Goal: Information Seeking & Learning: Learn about a topic

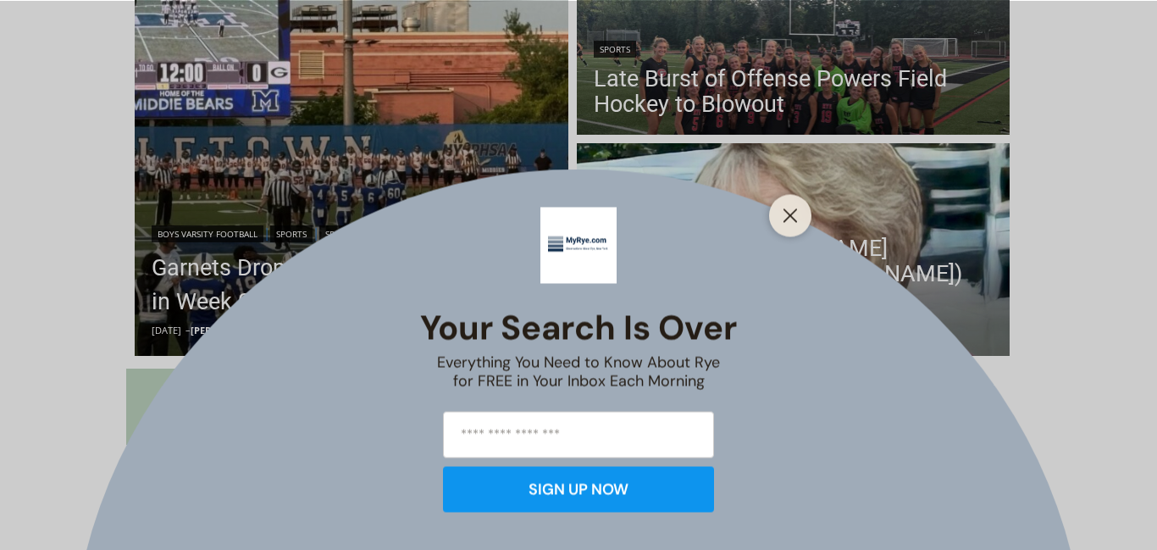
scroll to position [552, 0]
click at [795, 213] on icon "Close" at bounding box center [790, 215] width 15 height 15
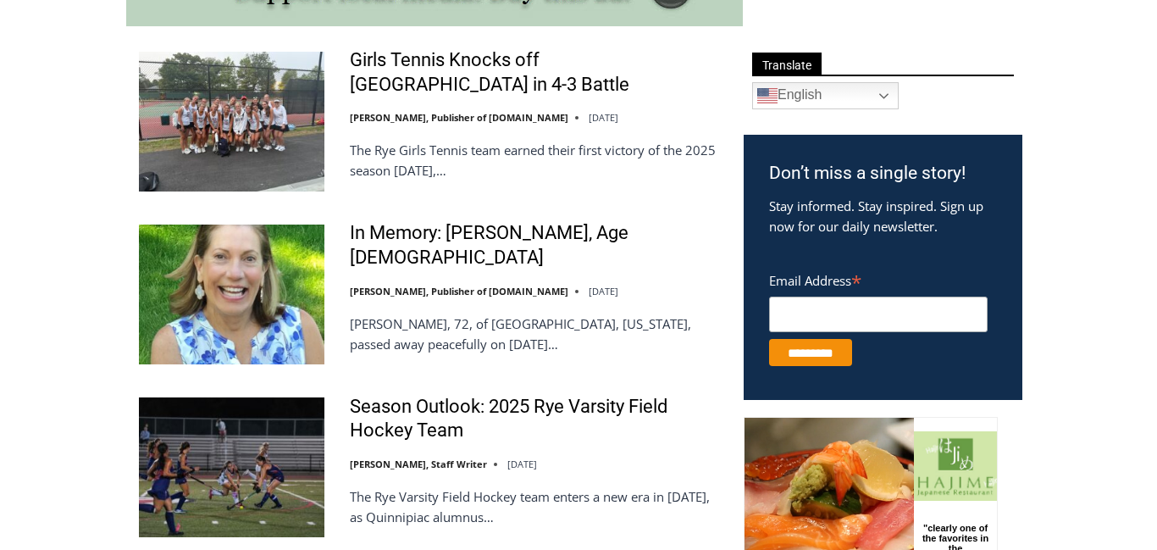
scroll to position [970, 0]
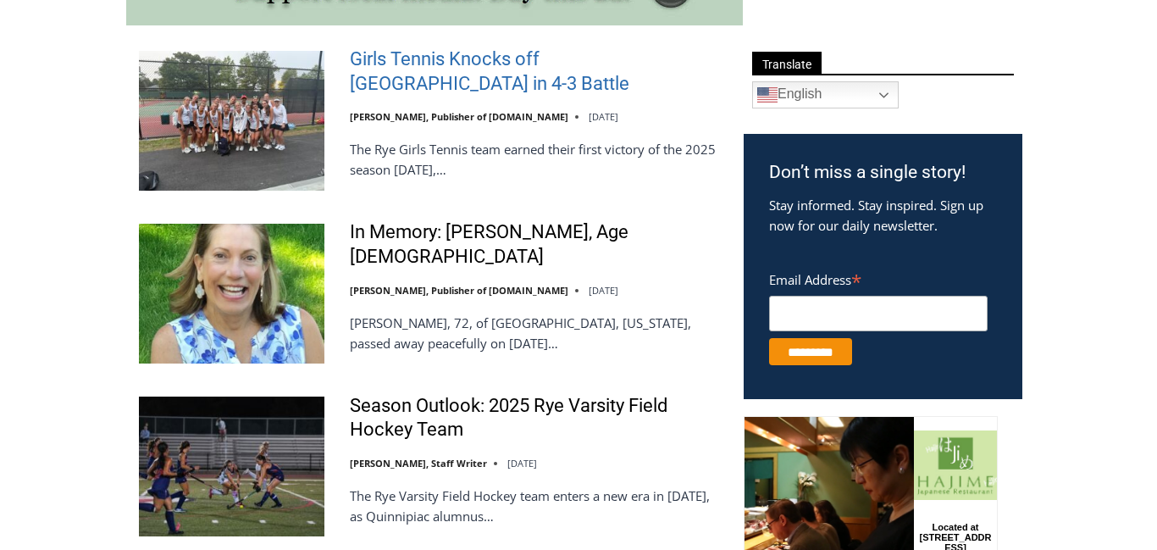
click at [379, 57] on link "Girls Tennis Knocks off [GEOGRAPHIC_DATA] in 4-3 Battle" at bounding box center [536, 71] width 372 height 48
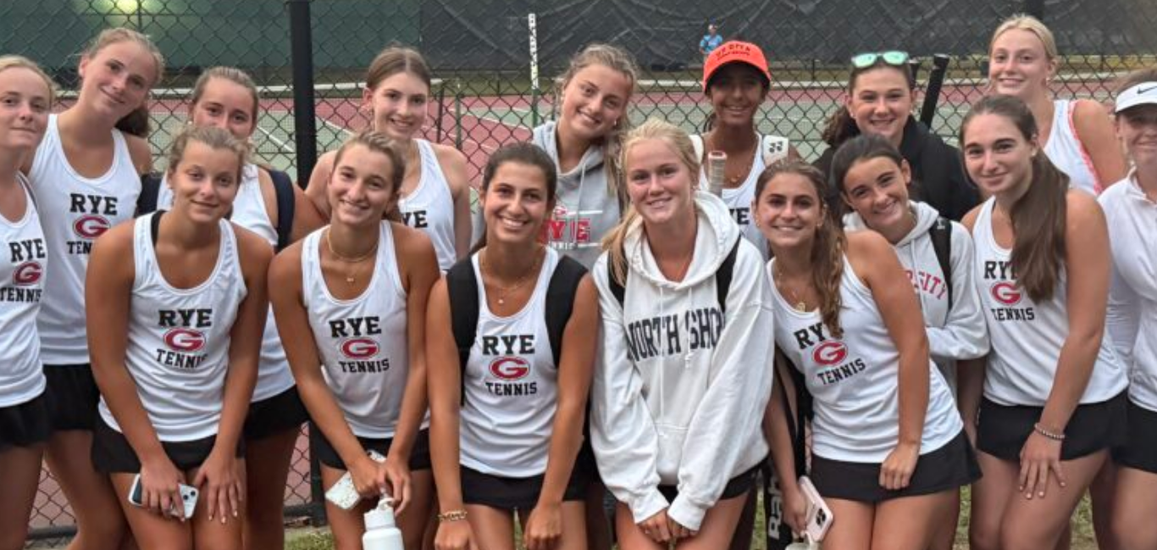
scroll to position [136, 283]
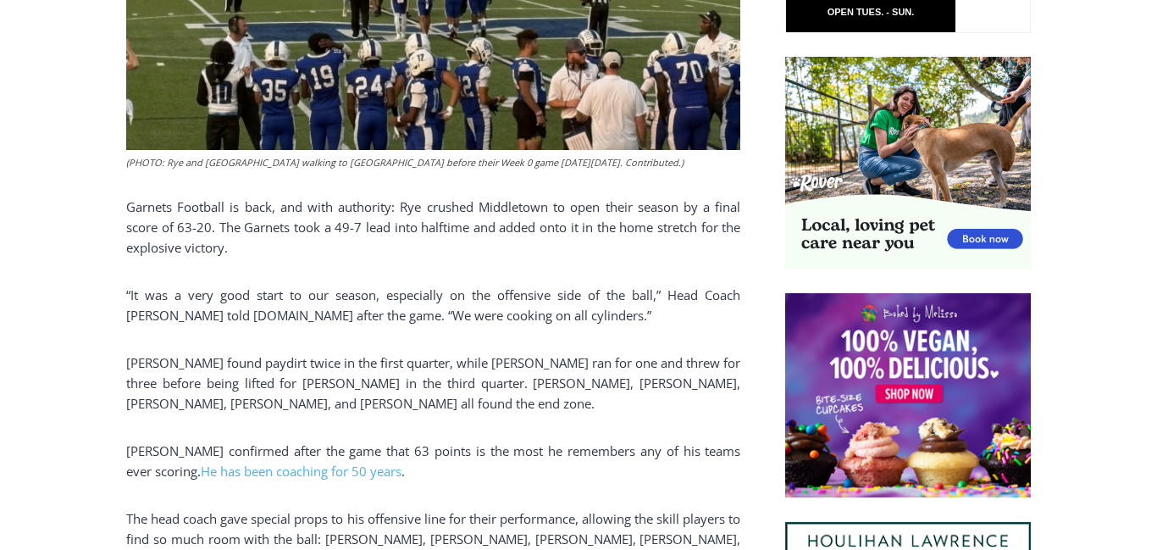
scroll to position [1056, 0]
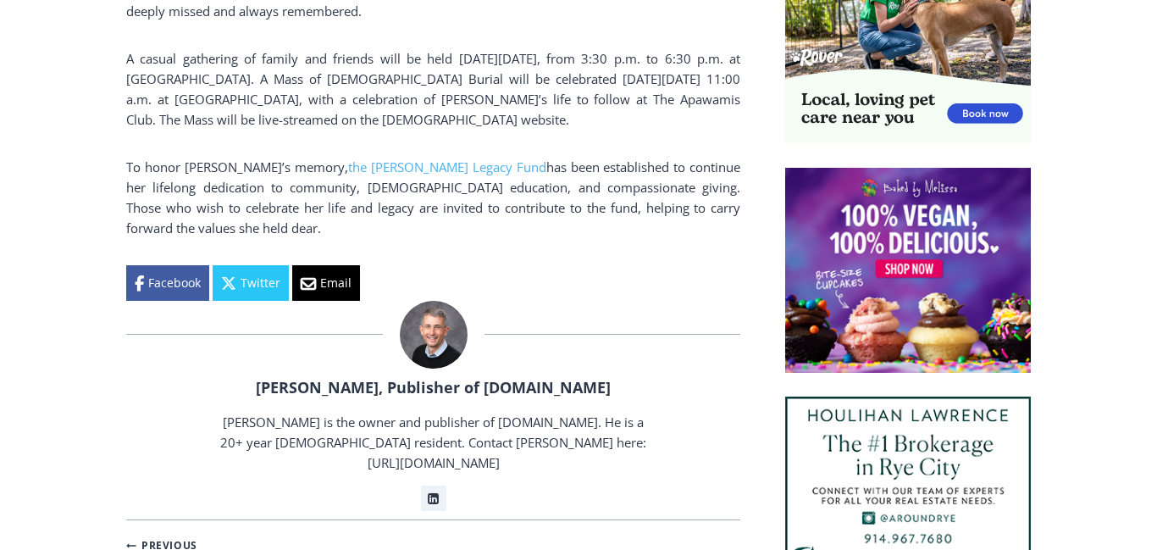
scroll to position [1421, 0]
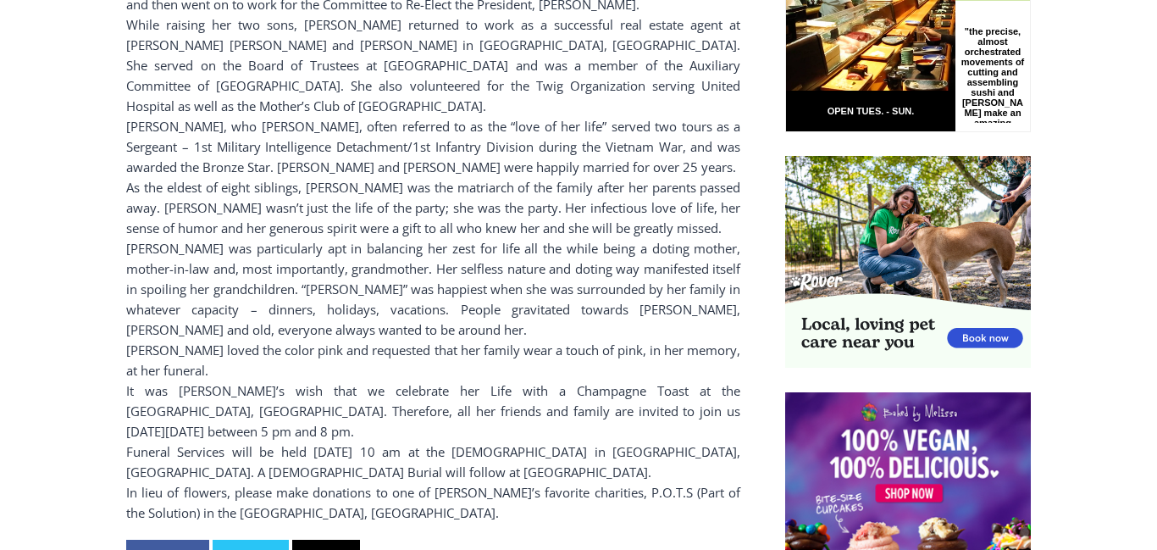
scroll to position [1202, 0]
